Goal: Transaction & Acquisition: Download file/media

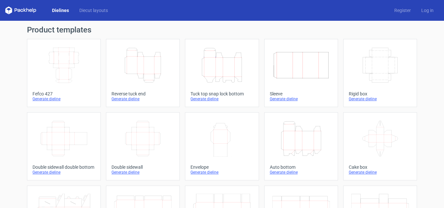
click at [146, 68] on icon "Height Depth Width" at bounding box center [143, 65] width 58 height 36
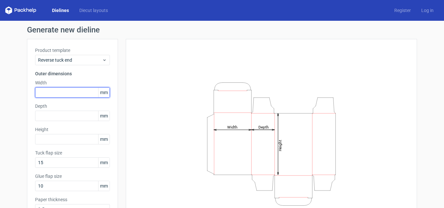
click at [68, 94] on input "text" at bounding box center [72, 92] width 75 height 10
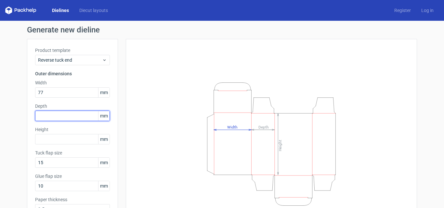
click at [52, 118] on input "text" at bounding box center [72, 116] width 75 height 10
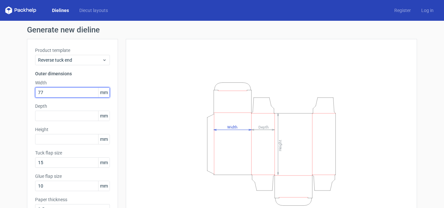
click at [55, 92] on input "77" at bounding box center [72, 92] width 75 height 10
type input "7"
type input "80"
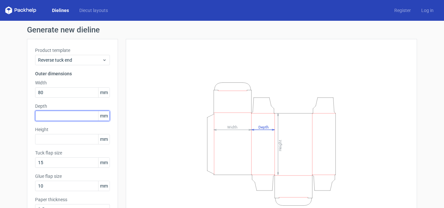
click at [59, 120] on input "text" at bounding box center [72, 116] width 75 height 10
type input "2"
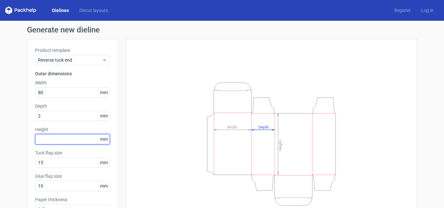
click at [61, 142] on div "Height mm" at bounding box center [72, 135] width 75 height 18
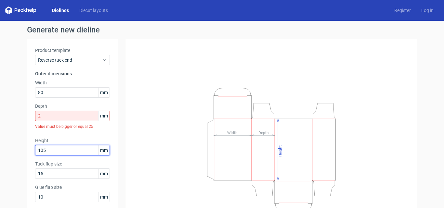
type input "105"
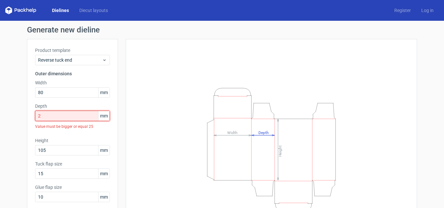
click at [57, 112] on input "2" at bounding box center [72, 116] width 75 height 10
click at [135, 147] on div "Height Depth Width" at bounding box center [271, 149] width 275 height 205
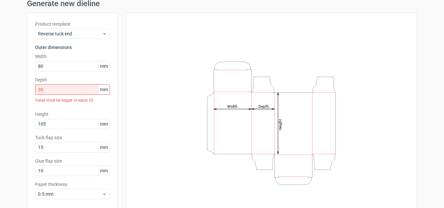
scroll to position [57, 0]
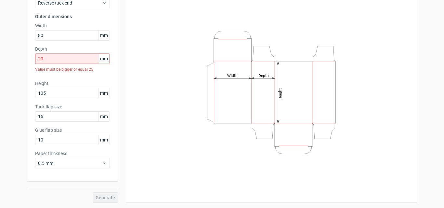
click at [106, 197] on div "Generate" at bounding box center [72, 192] width 91 height 21
click at [262, 98] on icon "Height Depth Width" at bounding box center [271, 93] width 195 height 130
click at [260, 76] on tspan "Depth" at bounding box center [263, 75] width 10 height 5
click at [263, 75] on tspan "Depth" at bounding box center [263, 75] width 10 height 5
drag, startPoint x: 52, startPoint y: 57, endPoint x: 26, endPoint y: 61, distance: 26.3
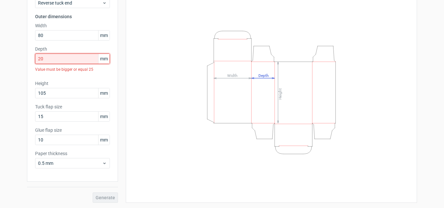
click at [27, 61] on div "Product template Reverse tuck end Outer dimensions Width 80 mm Depth 20 mm Valu…" at bounding box center [72, 82] width 91 height 200
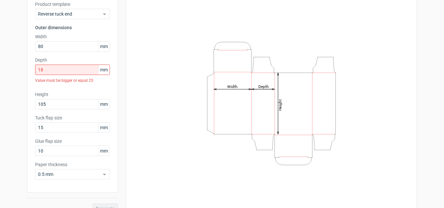
click at [156, 141] on div "Height Depth Width" at bounding box center [271, 103] width 275 height 205
drag, startPoint x: 54, startPoint y: 69, endPoint x: 34, endPoint y: 76, distance: 21.1
click at [35, 73] on input "18" at bounding box center [72, 70] width 75 height 10
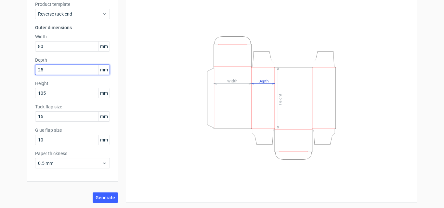
click at [93, 193] on button "Generate" at bounding box center [105, 198] width 25 height 10
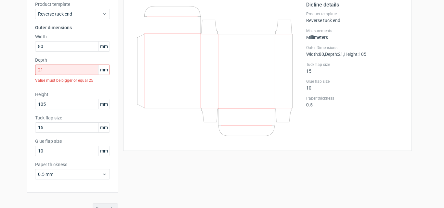
click at [139, 142] on div at bounding box center [218, 72] width 175 height 142
click at [58, 69] on input "21" at bounding box center [72, 70] width 75 height 10
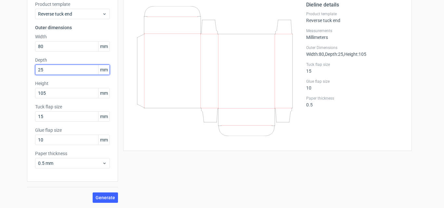
type input "25"
click at [93, 193] on button "Generate" at bounding box center [105, 198] width 25 height 10
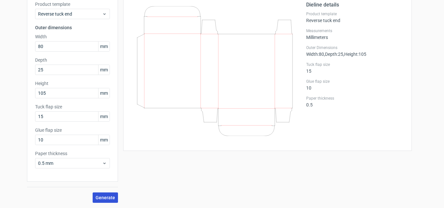
click at [101, 199] on span "Generate" at bounding box center [105, 198] width 19 height 5
click at [102, 199] on span "Generate" at bounding box center [105, 198] width 19 height 5
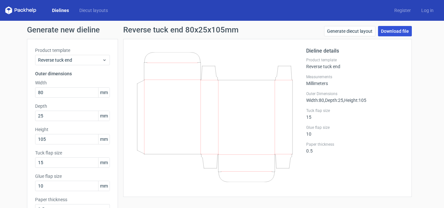
click at [389, 29] on link "Download file" at bounding box center [395, 31] width 34 height 10
